Goal: Transaction & Acquisition: Purchase product/service

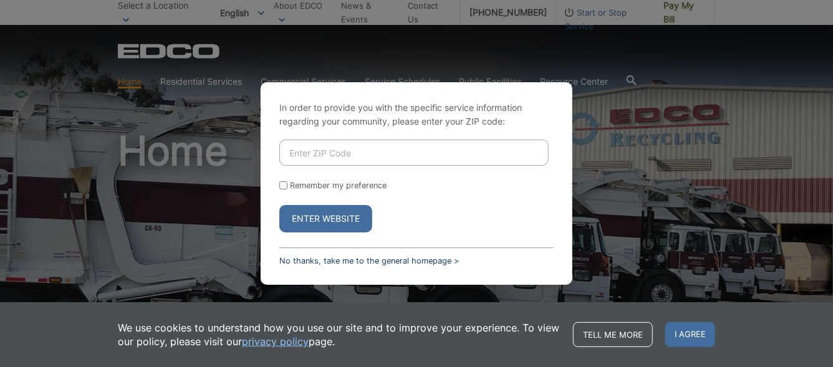
click at [292, 258] on link "No thanks, take me to the general homepage >" at bounding box center [369, 260] width 180 height 9
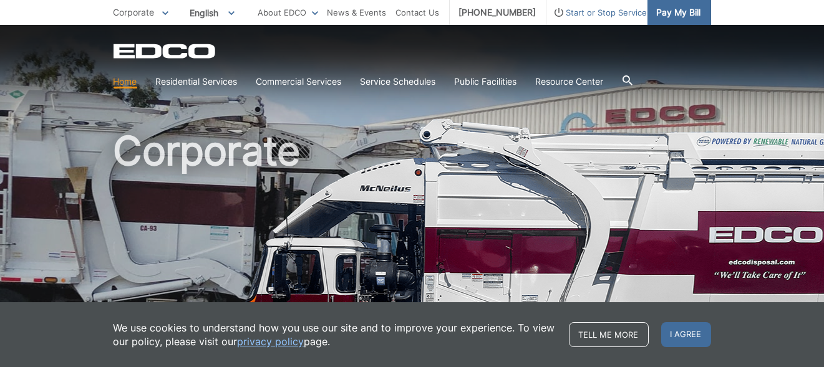
click at [668, 17] on span "Pay My Bill" at bounding box center [679, 13] width 44 height 14
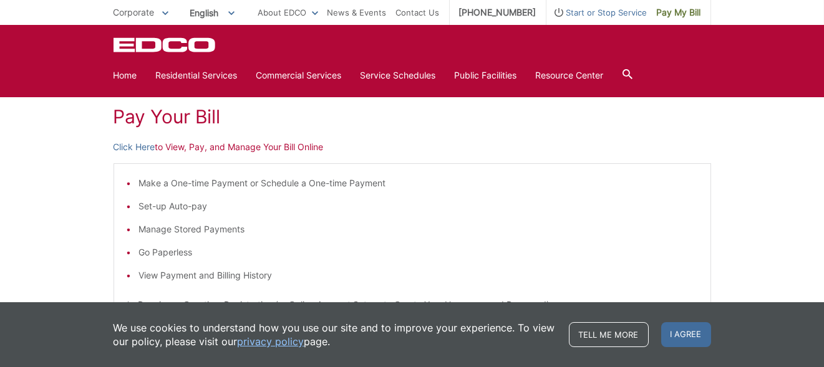
scroll to position [167, 0]
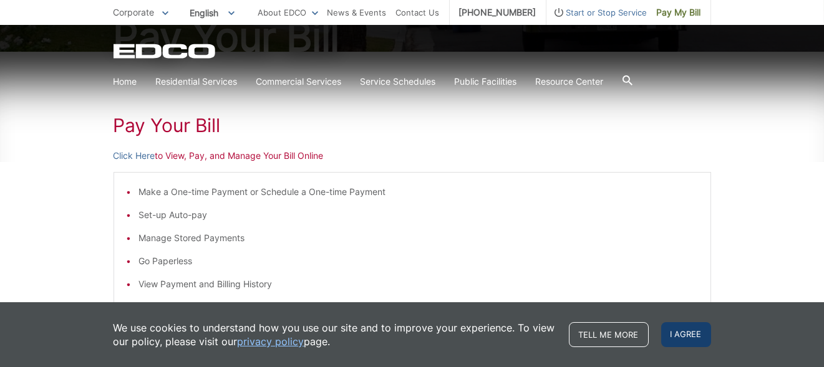
click at [674, 324] on span "I agree" at bounding box center [686, 334] width 50 height 25
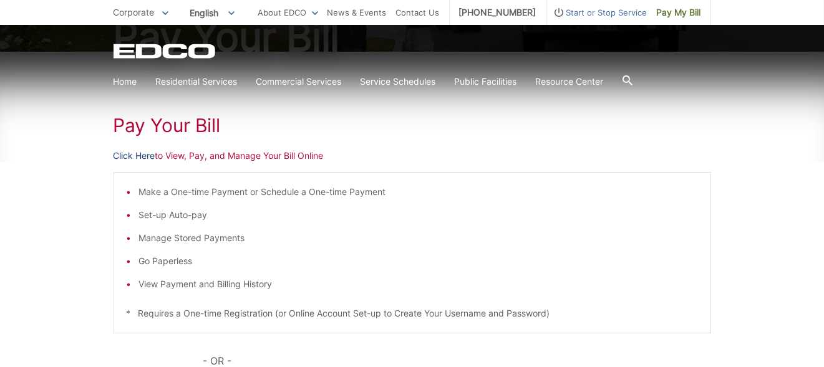
click at [147, 155] on link "Click Here" at bounding box center [134, 156] width 42 height 14
